Goal: Go to known website: Access a specific website the user already knows

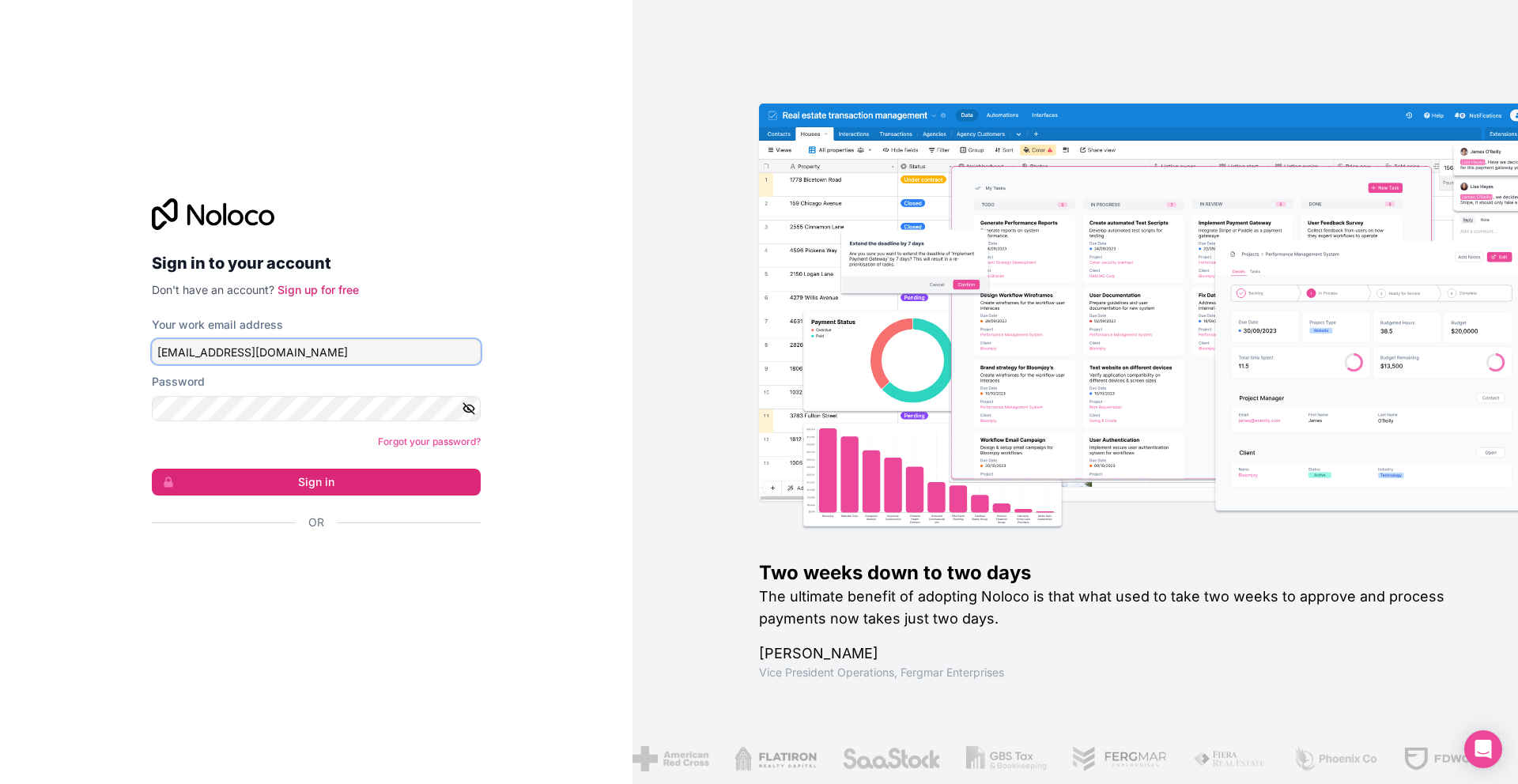
click at [386, 359] on input "[EMAIL_ADDRESS][DOMAIN_NAME]" at bounding box center [316, 351] width 329 height 25
click at [470, 403] on icon "button" at bounding box center [468, 408] width 14 height 14
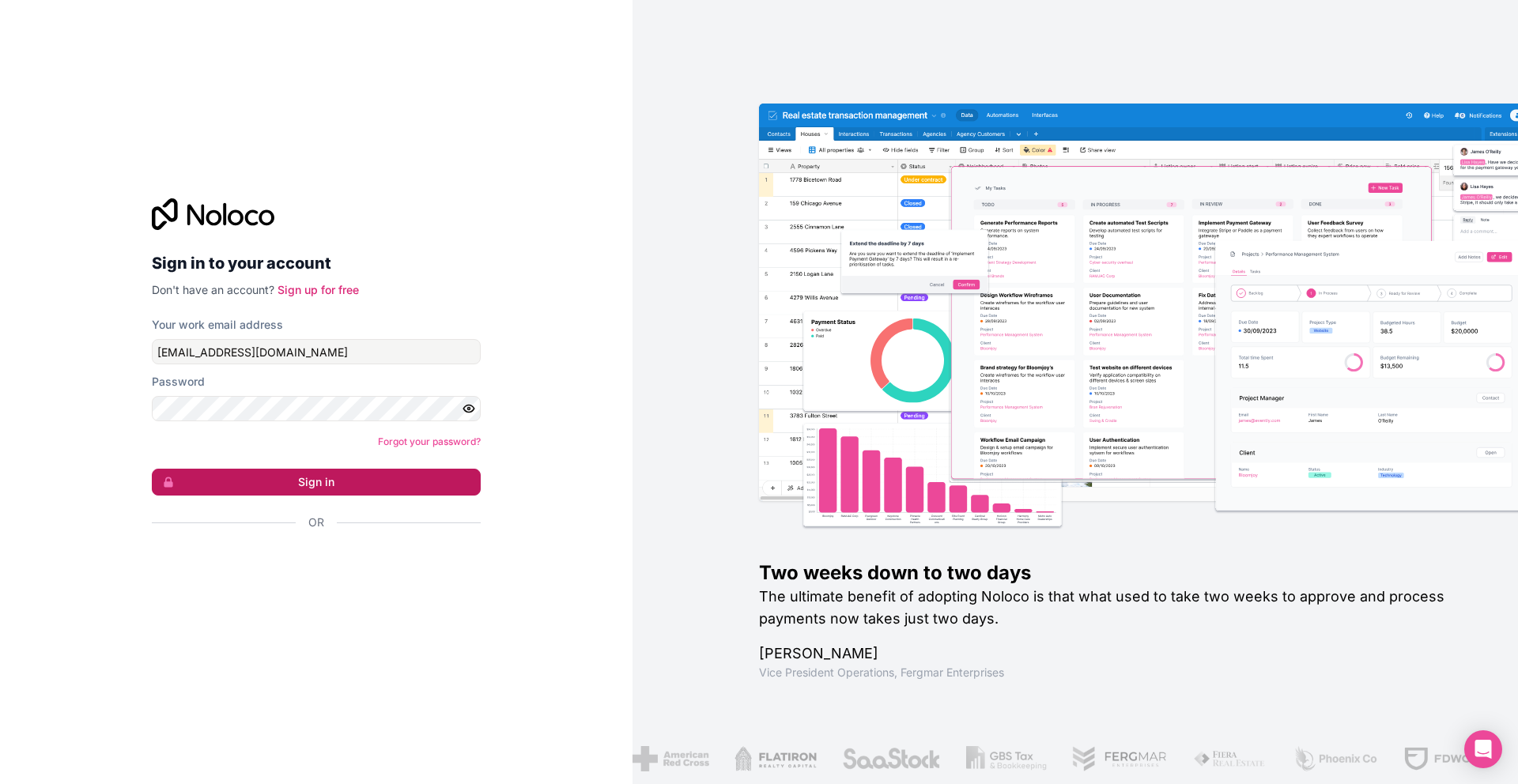
click at [447, 476] on button "Sign in" at bounding box center [316, 481] width 329 height 27
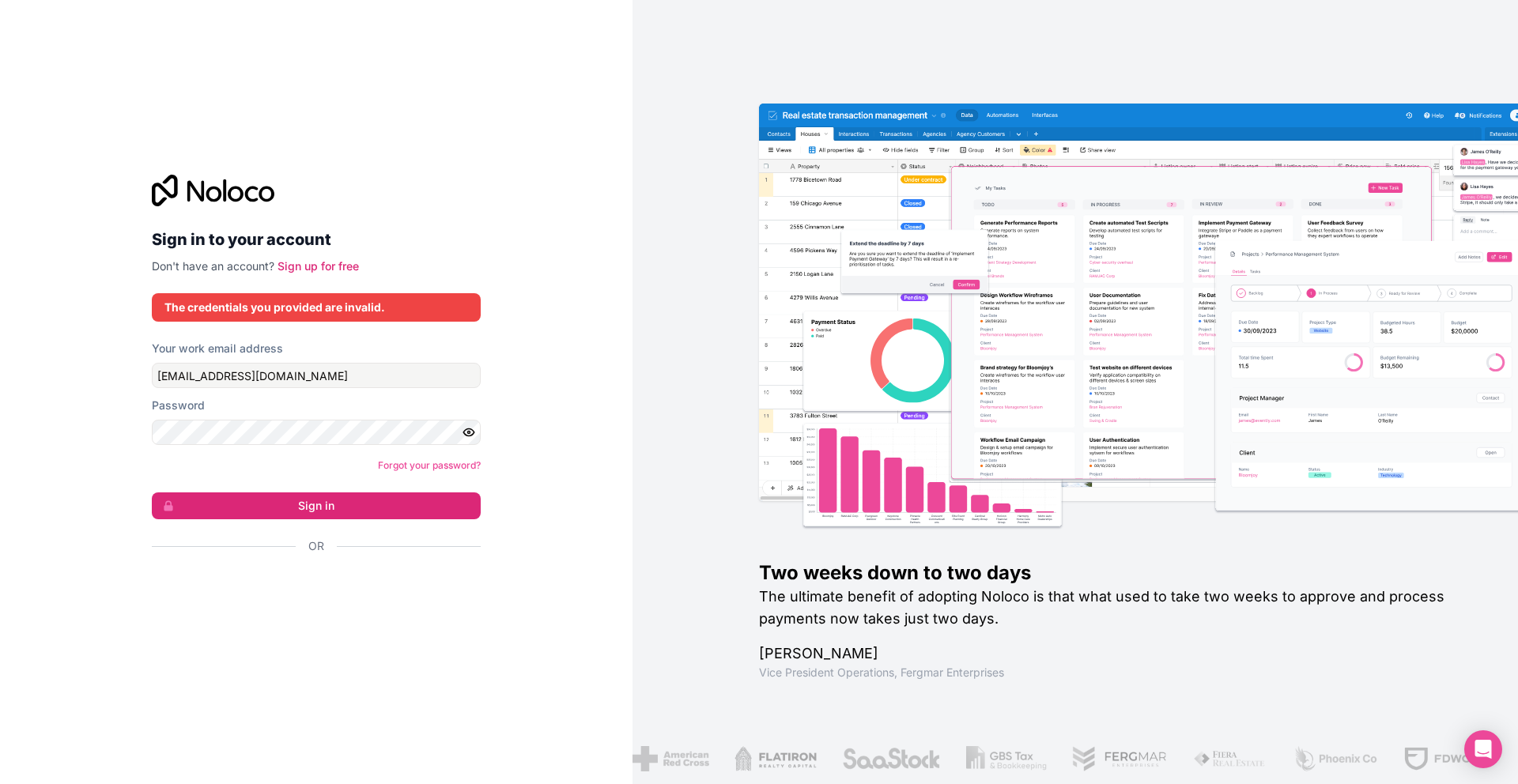
click at [534, 363] on div "Sign in to your account Don't have an account? Sign up for free The credentials…" at bounding box center [316, 392] width 632 height 784
click at [536, 412] on div "Sign in to your account Don't have an account? Sign up for free The credentials…" at bounding box center [316, 392] width 632 height 784
click at [415, 386] on input "access@otherwayaround.co" at bounding box center [316, 375] width 329 height 25
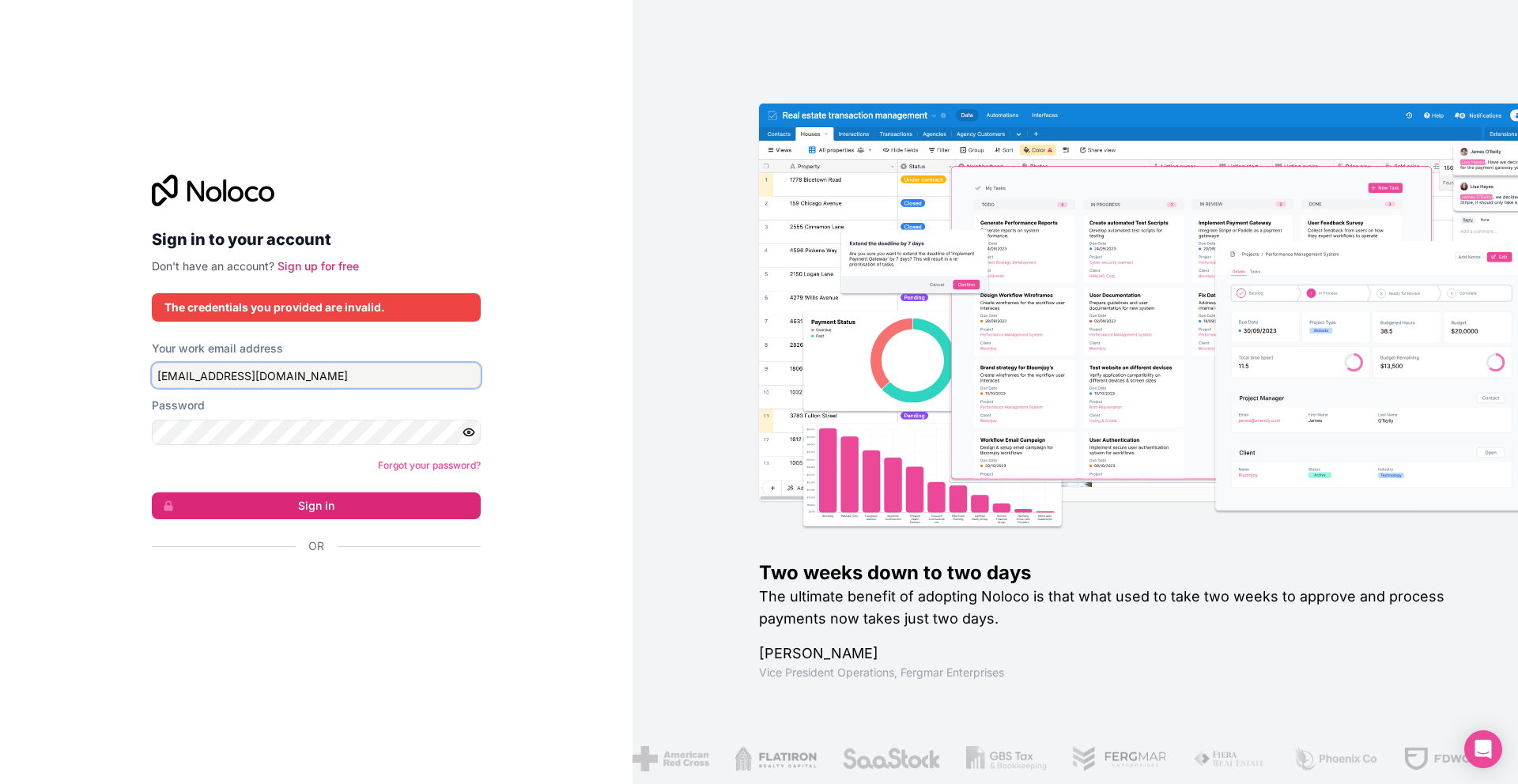
type input "seyran@otherwayaround.co"
click at [332, 496] on button "Sign in" at bounding box center [316, 506] width 329 height 27
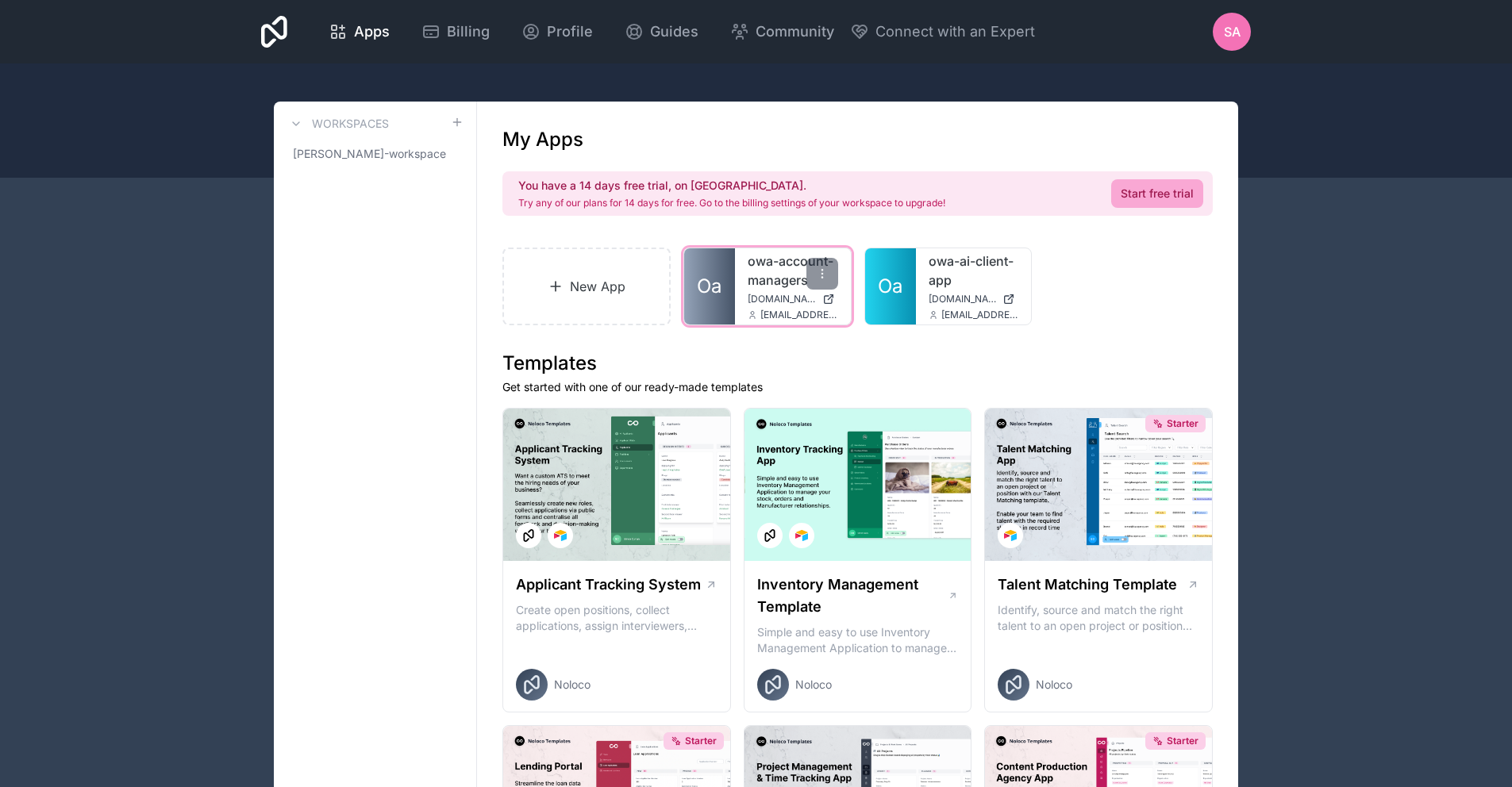
click at [784, 286] on link "owa-account-managers" at bounding box center [792, 270] width 91 height 38
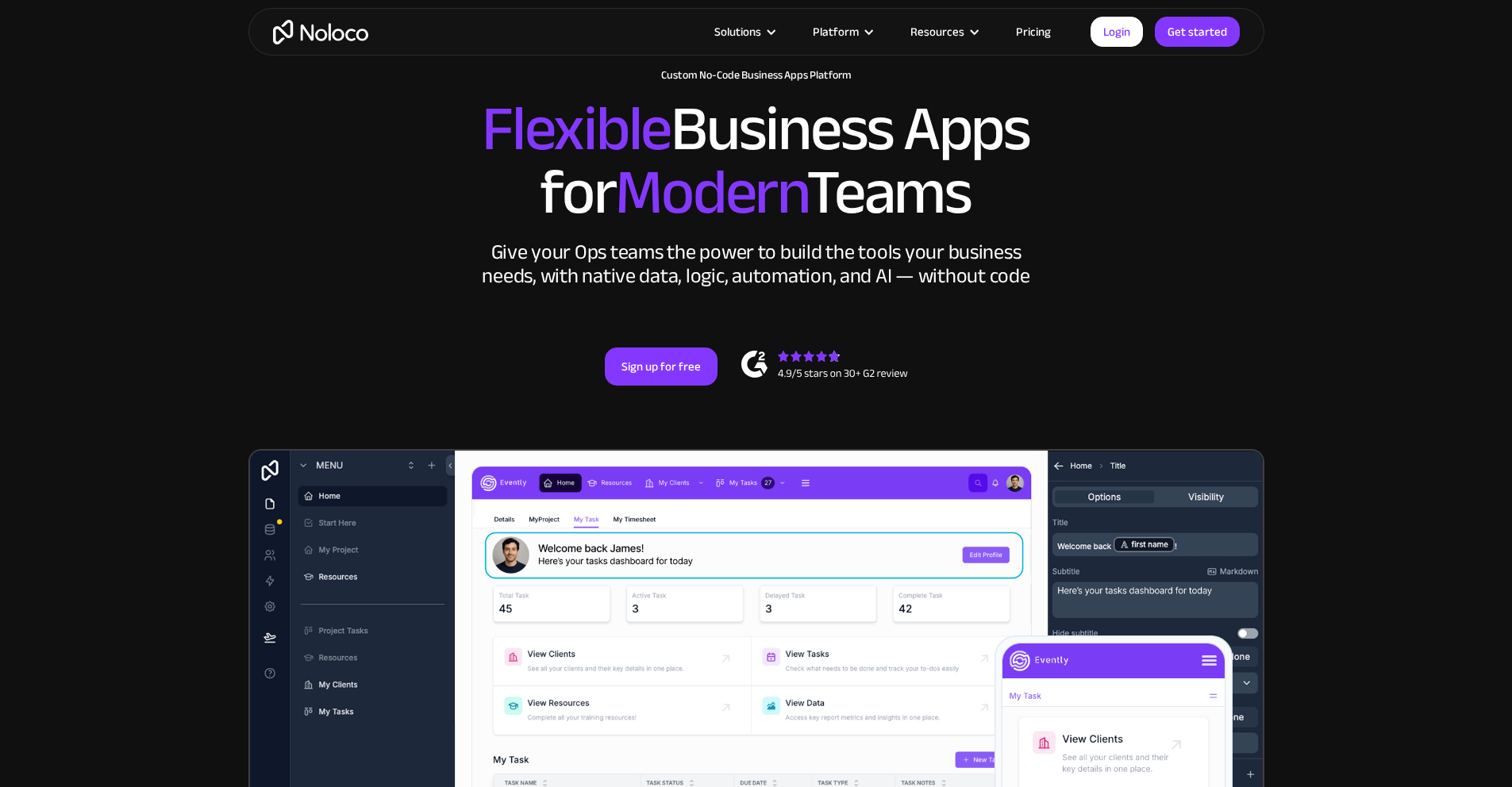
scroll to position [95, 0]
